Goal: Task Accomplishment & Management: Manage account settings

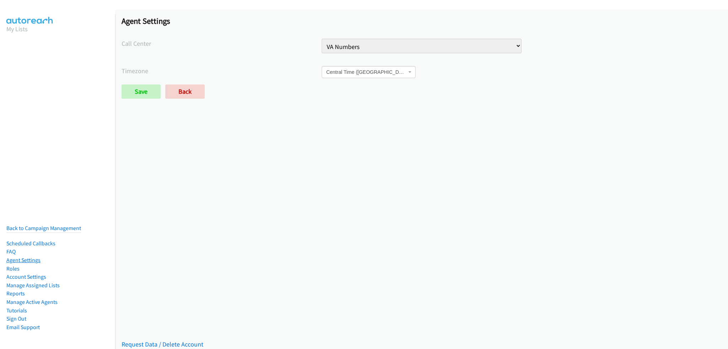
click at [37, 257] on link "Agent Settings" at bounding box center [23, 260] width 34 height 7
click at [36, 274] on link "Account Settings" at bounding box center [26, 277] width 40 height 7
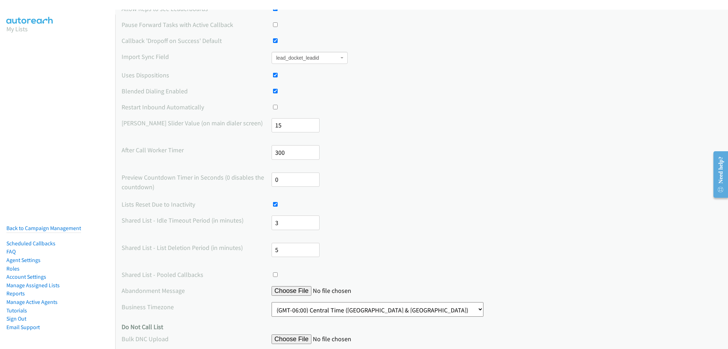
scroll to position [107, 0]
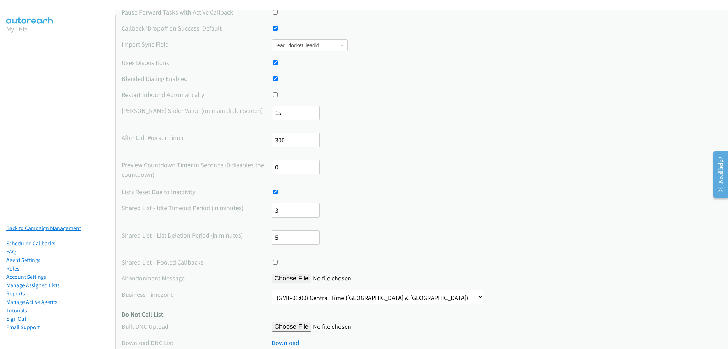
click at [55, 225] on link "Back to Campaign Management" at bounding box center [43, 228] width 75 height 7
